Goal: Task Accomplishment & Management: Manage account settings

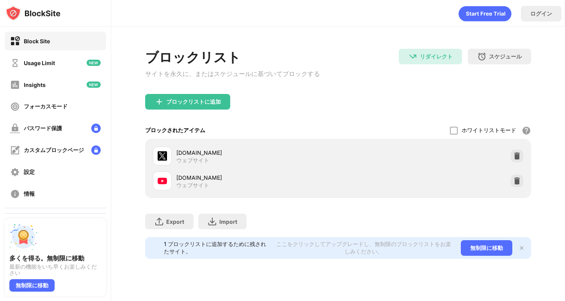
click at [392, 115] on div "ブロックリストに追加" at bounding box center [338, 108] width 386 height 28
click at [517, 159] on img at bounding box center [517, 156] width 8 height 8
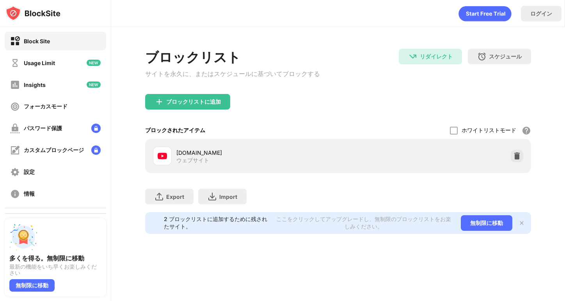
click at [517, 159] on img at bounding box center [517, 156] width 8 height 8
